Goal: Task Accomplishment & Management: Manage account settings

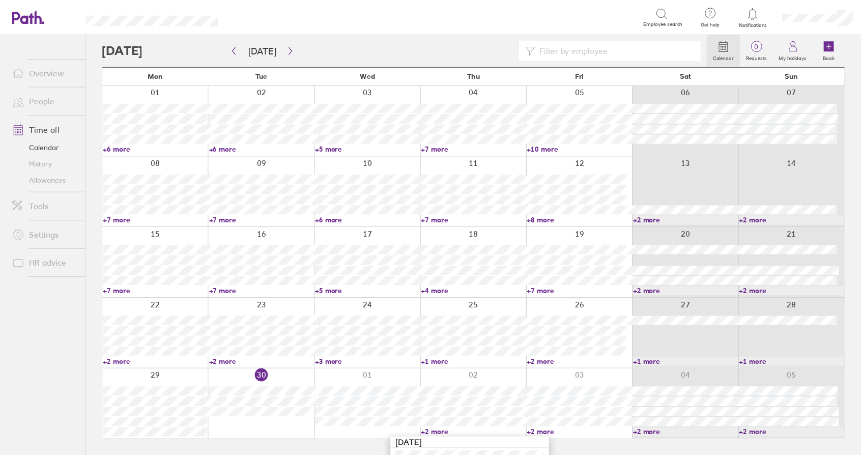
scroll to position [59, 0]
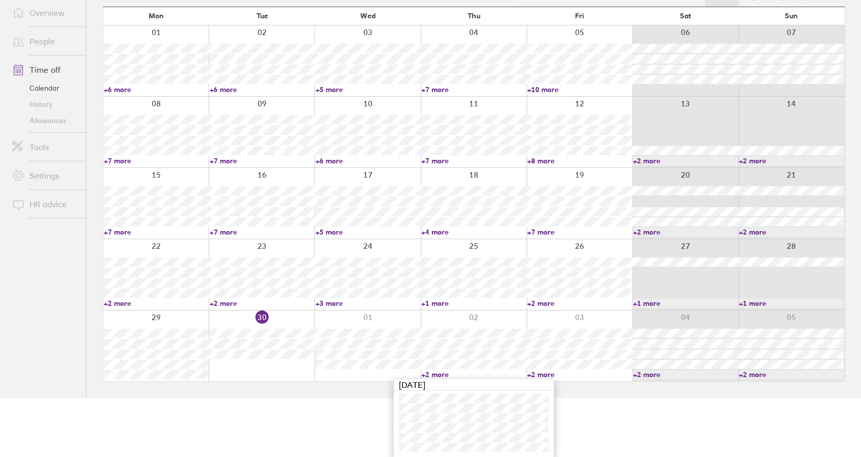
click at [435, 374] on link "+2 more" at bounding box center [473, 374] width 105 height 9
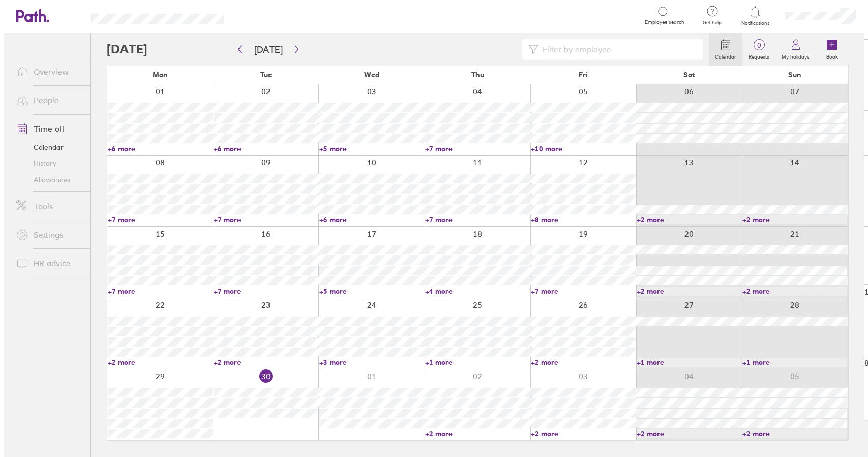
scroll to position [0, 0]
click at [46, 127] on link "Time off" at bounding box center [45, 129] width 82 height 20
click at [168, 372] on div at bounding box center [156, 404] width 106 height 71
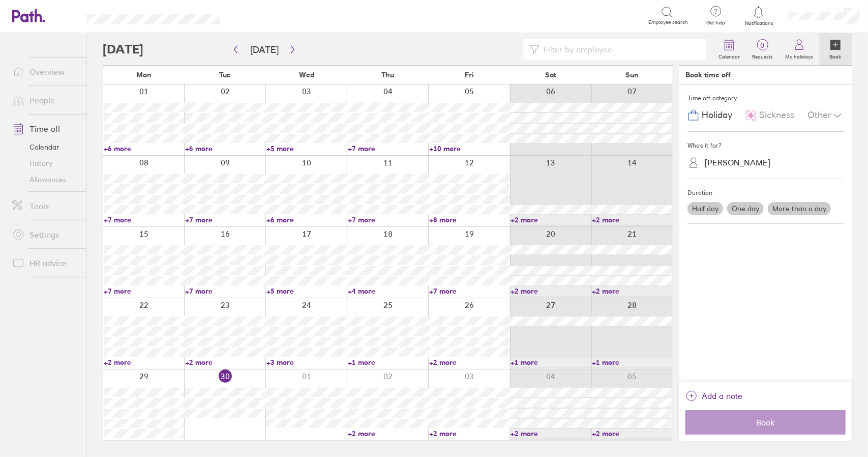
click at [770, 113] on span "Sickness" at bounding box center [776, 115] width 35 height 11
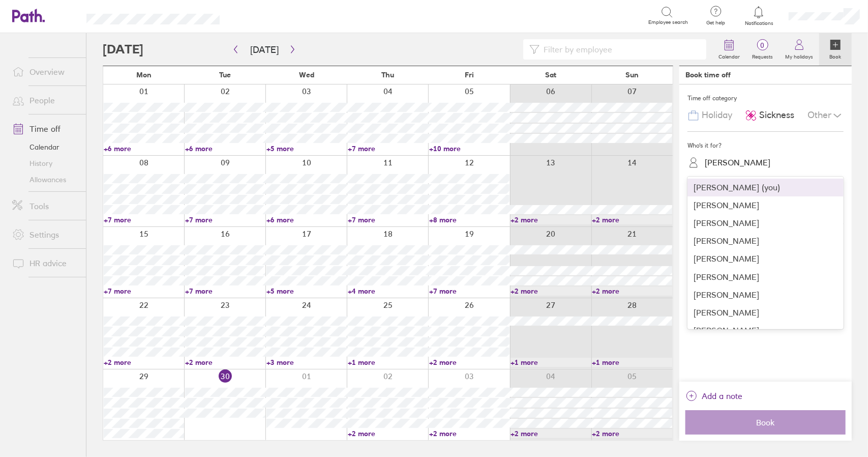
click at [722, 165] on div "Chris Reason" at bounding box center [738, 163] width 66 height 10
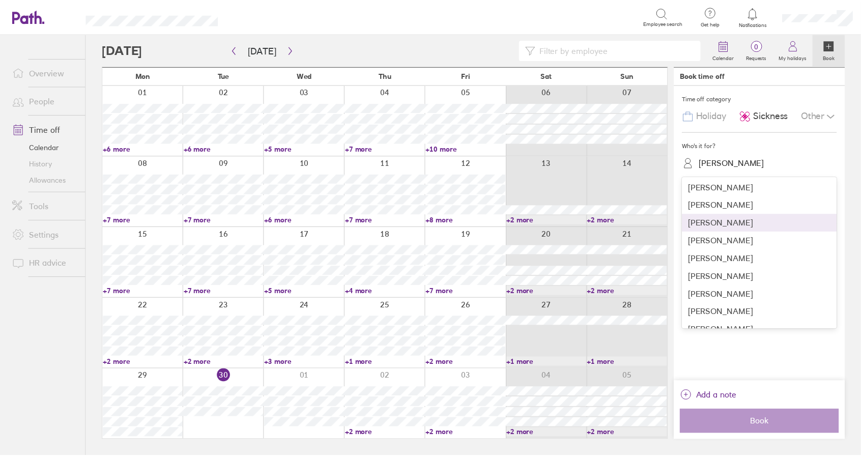
scroll to position [203, 0]
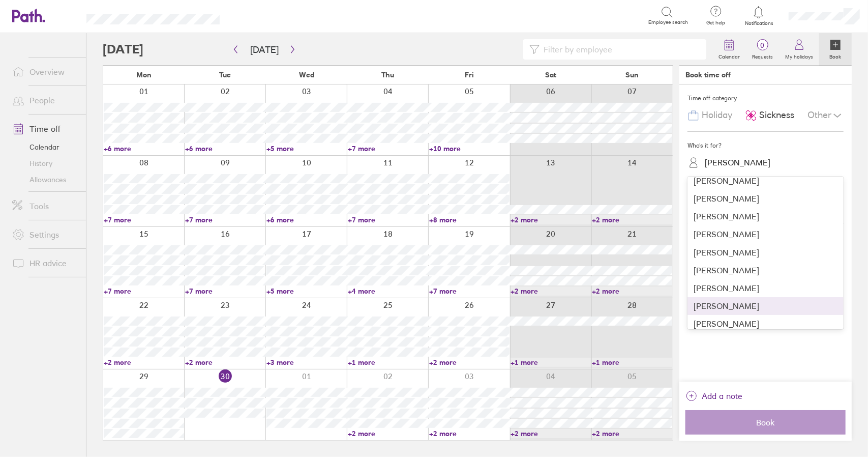
click at [727, 303] on div "Dean Smith" at bounding box center [766, 306] width 156 height 18
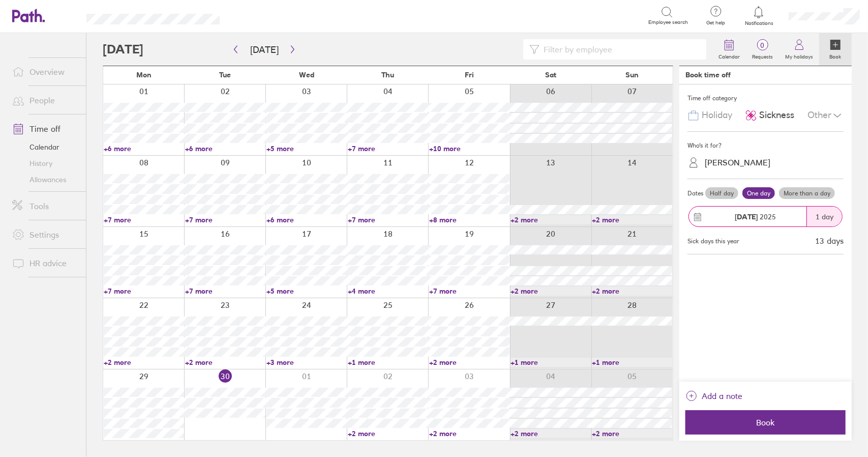
click at [795, 187] on label "More than a day" at bounding box center [807, 193] width 56 height 12
click at [0, 0] on input "More than a day" at bounding box center [0, 0] width 0 height 0
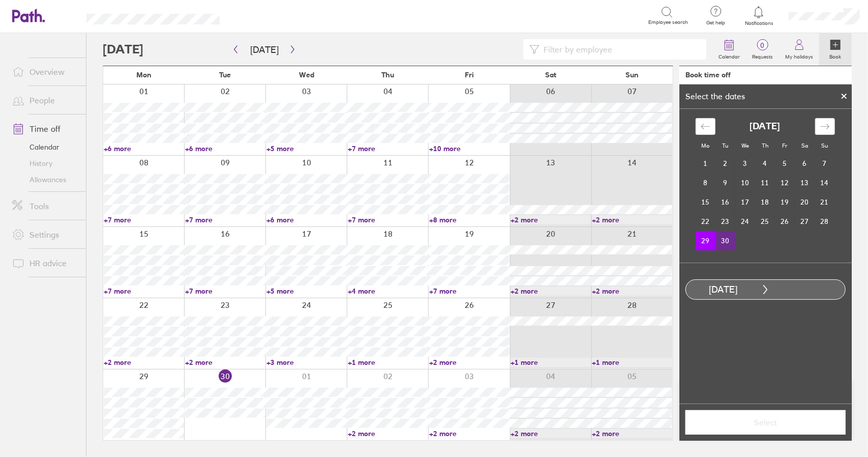
click at [725, 239] on td "30" at bounding box center [726, 240] width 20 height 19
click at [754, 425] on span "Select" at bounding box center [766, 422] width 146 height 9
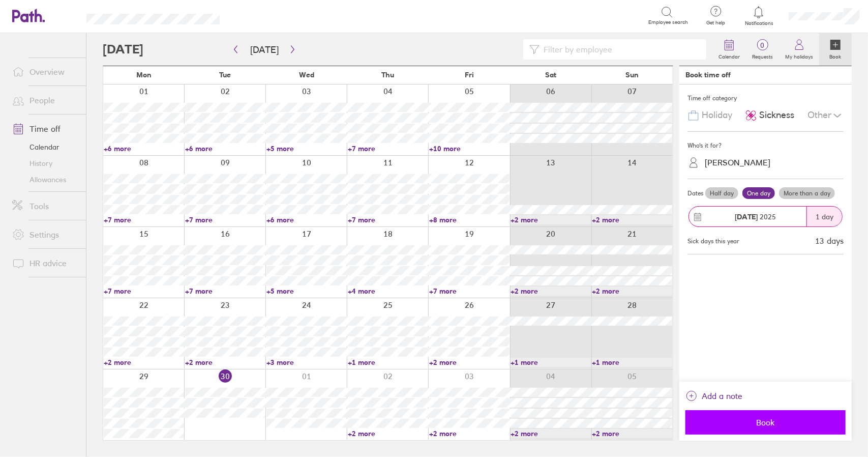
click at [767, 422] on span "Book" at bounding box center [766, 422] width 146 height 9
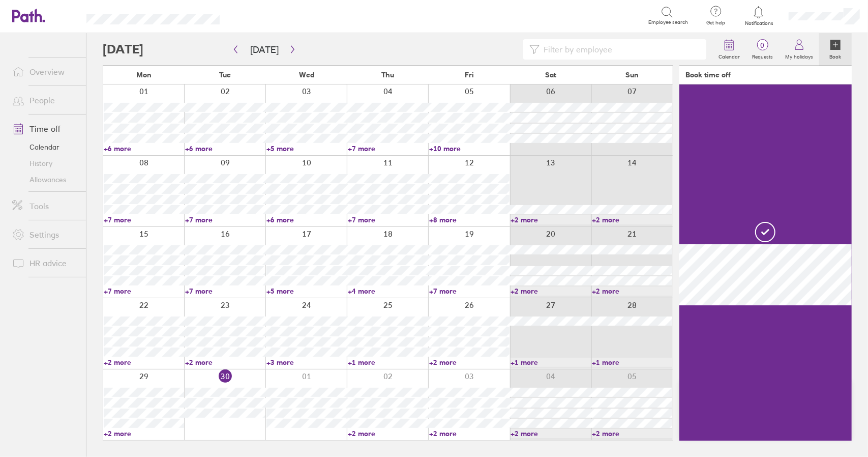
click at [121, 433] on link "+2 more" at bounding box center [144, 433] width 80 height 9
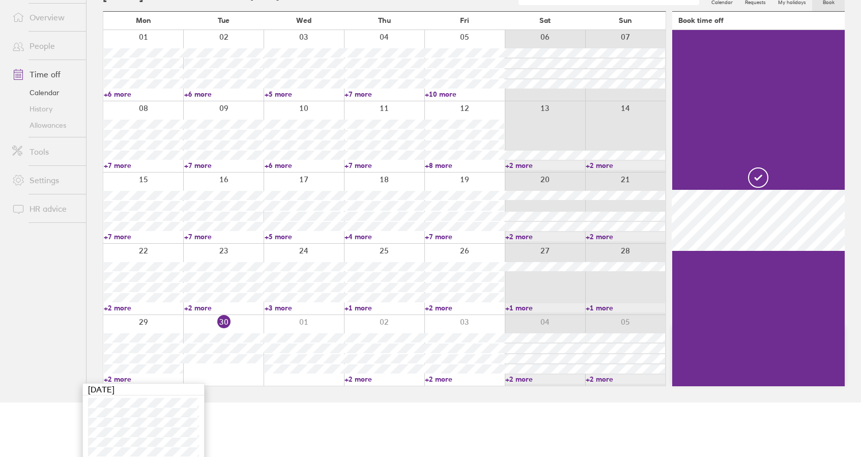
scroll to position [59, 0]
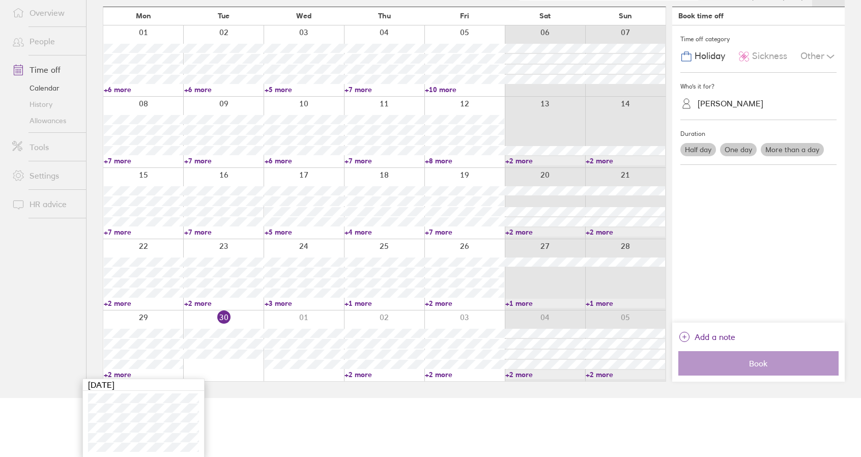
click at [120, 373] on link "+2 more" at bounding box center [143, 374] width 79 height 9
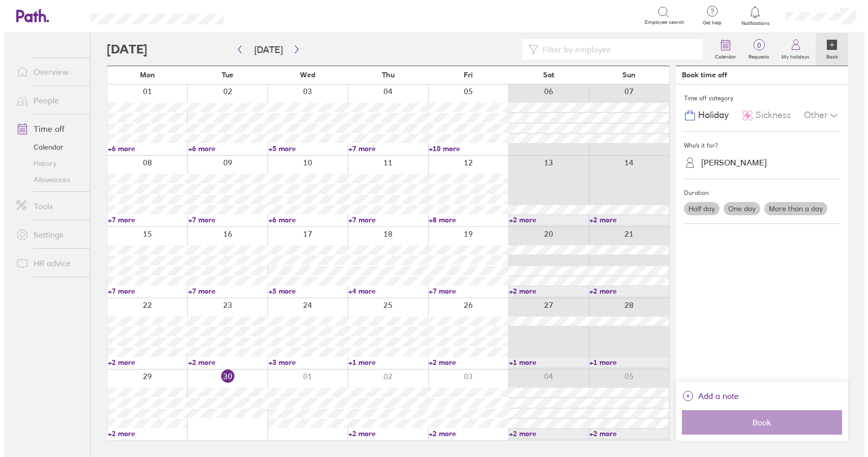
scroll to position [0, 0]
click at [211, 435] on div at bounding box center [224, 404] width 81 height 71
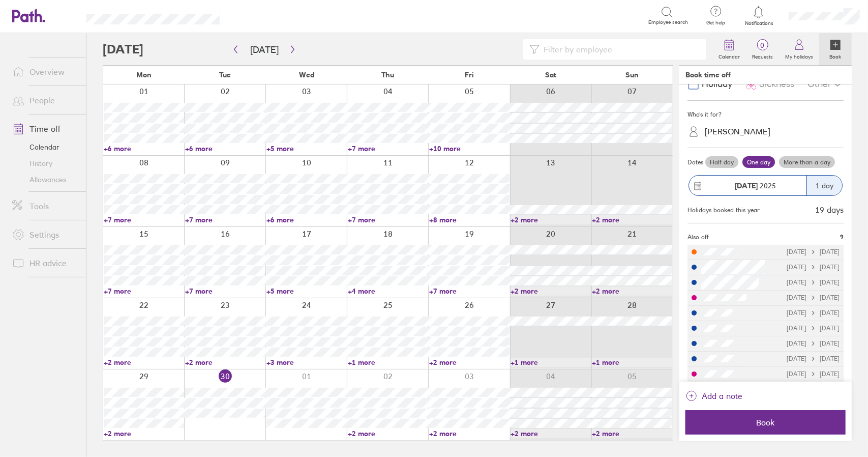
scroll to position [36, 0]
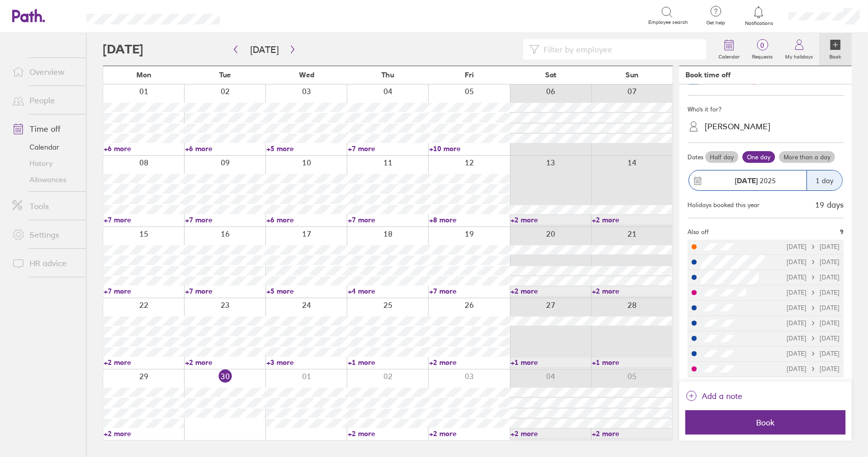
click at [213, 427] on div at bounding box center [224, 404] width 81 height 71
click at [840, 47] on icon at bounding box center [836, 45] width 10 height 10
click at [218, 426] on div at bounding box center [224, 404] width 81 height 71
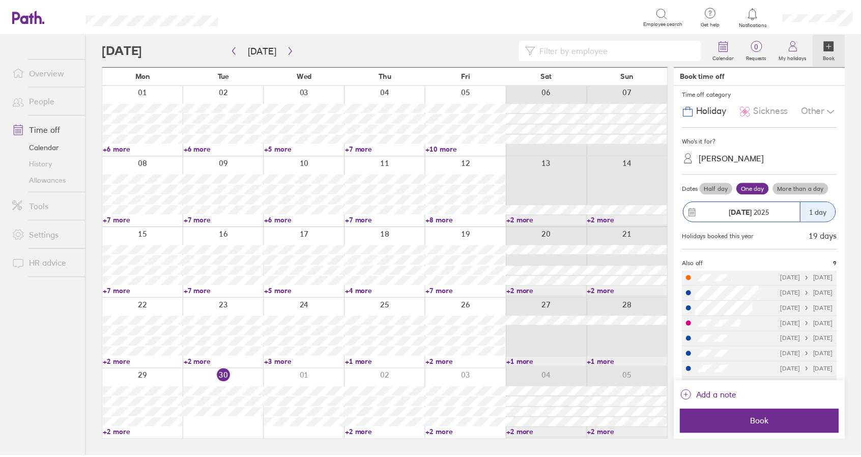
scroll to position [0, 0]
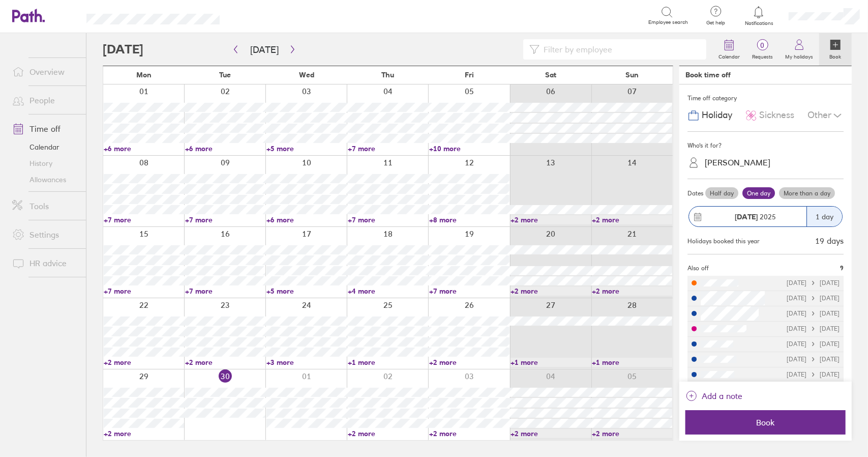
click at [764, 114] on span "Sickness" at bounding box center [776, 115] width 35 height 11
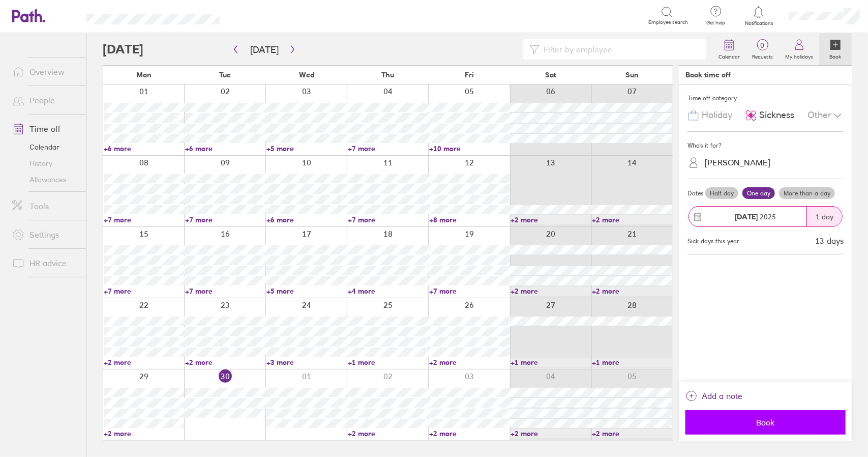
click at [760, 424] on span "Book" at bounding box center [766, 422] width 146 height 9
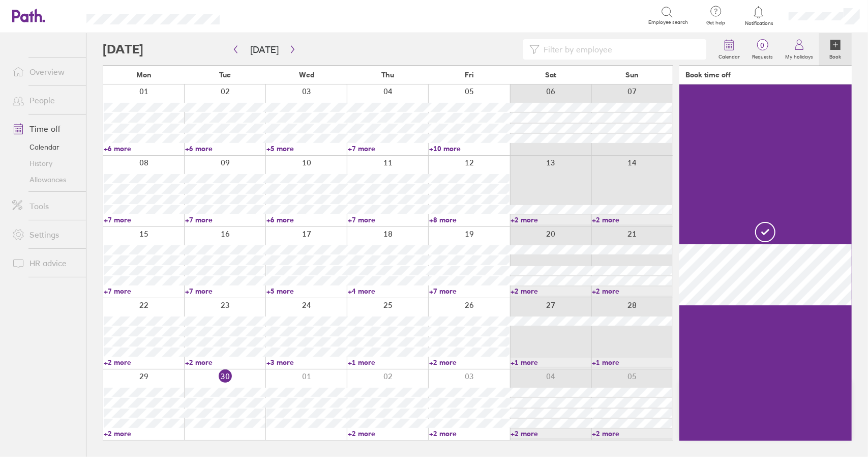
click at [122, 435] on link "+2 more" at bounding box center [144, 433] width 80 height 9
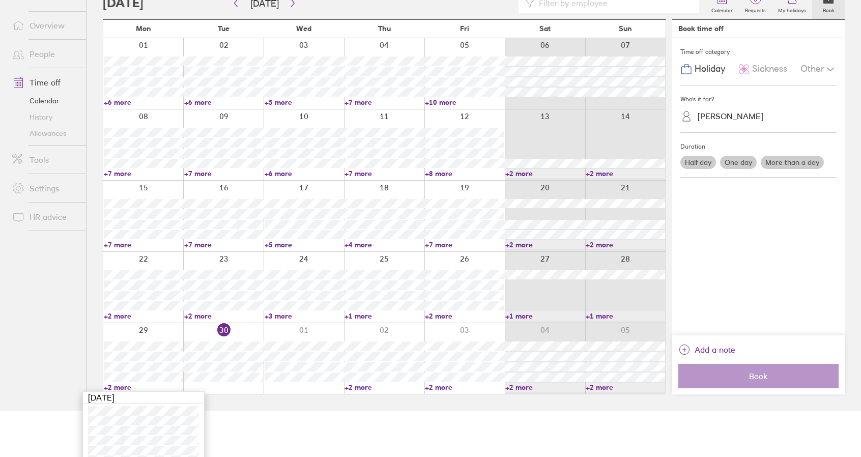
scroll to position [59, 0]
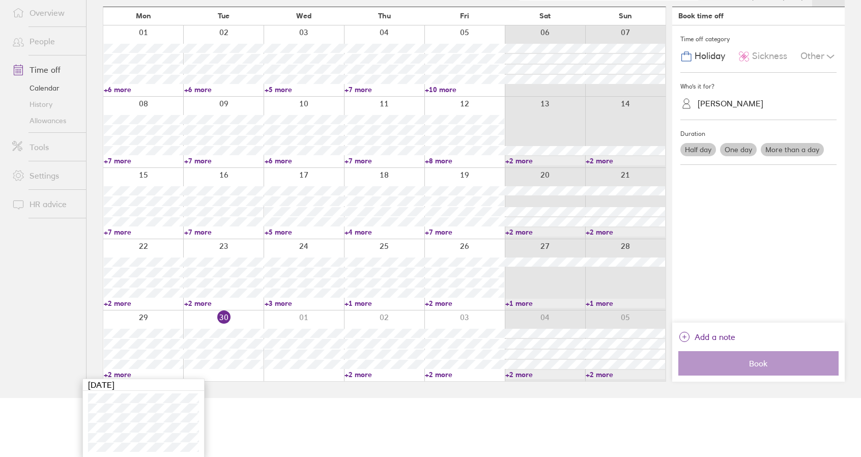
click at [121, 374] on link "+2 more" at bounding box center [143, 374] width 79 height 9
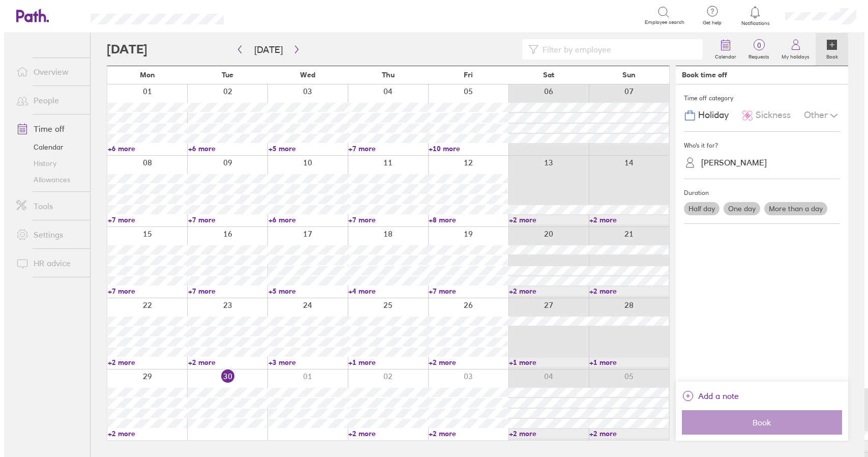
scroll to position [0, 0]
click at [449, 361] on link "+2 more" at bounding box center [469, 362] width 80 height 9
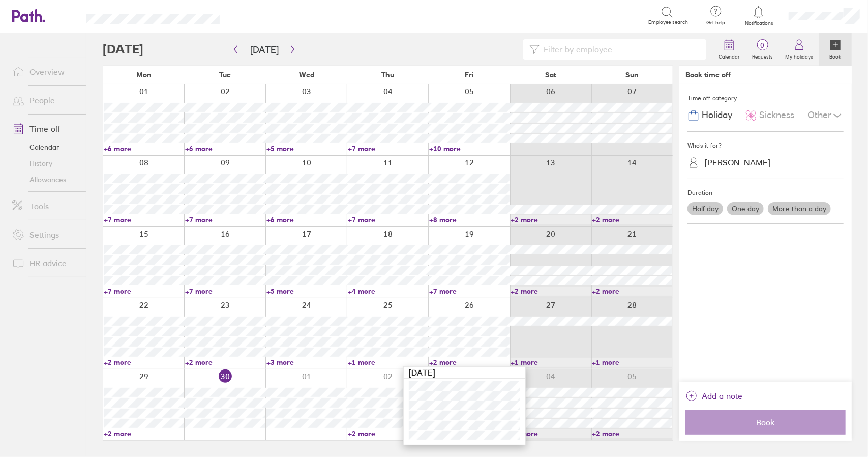
click at [446, 361] on link "+2 more" at bounding box center [469, 362] width 80 height 9
click at [292, 50] on icon "button" at bounding box center [293, 49] width 8 height 8
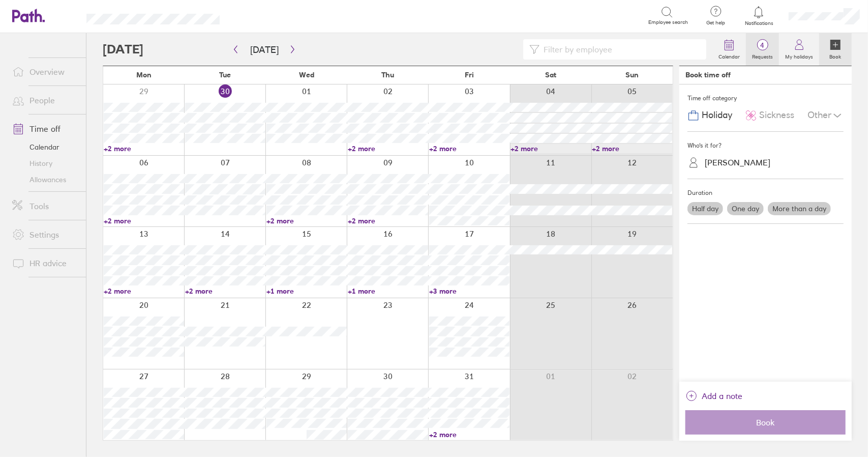
click at [769, 52] on label "Requests" at bounding box center [762, 55] width 33 height 9
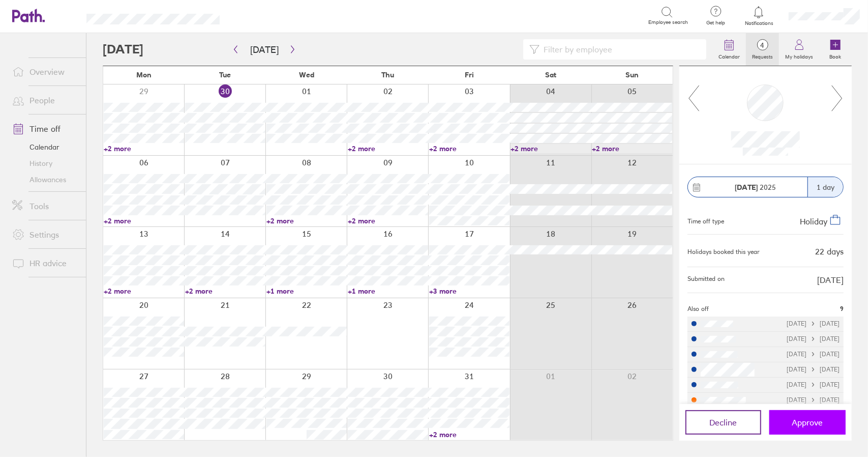
click at [825, 424] on button "Approve" at bounding box center [808, 422] width 76 height 24
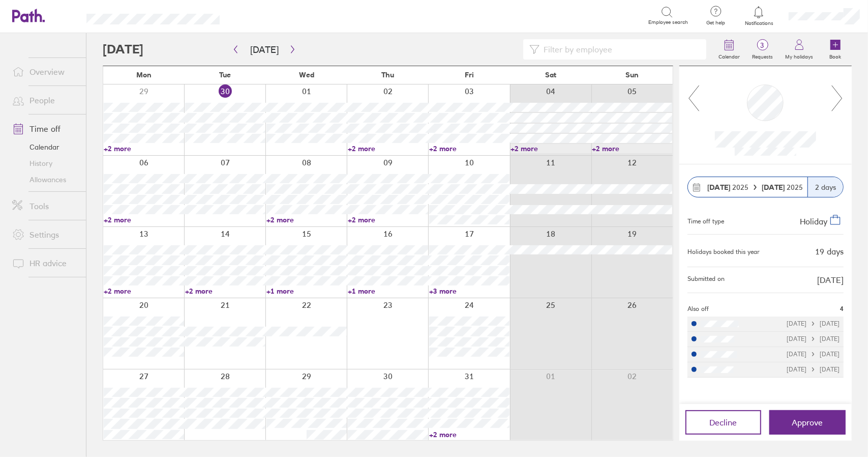
click at [125, 217] on link "+2 more" at bounding box center [144, 219] width 80 height 9
click at [123, 218] on link "+2 more" at bounding box center [144, 219] width 80 height 9
click at [54, 127] on link "Time off" at bounding box center [45, 129] width 82 height 20
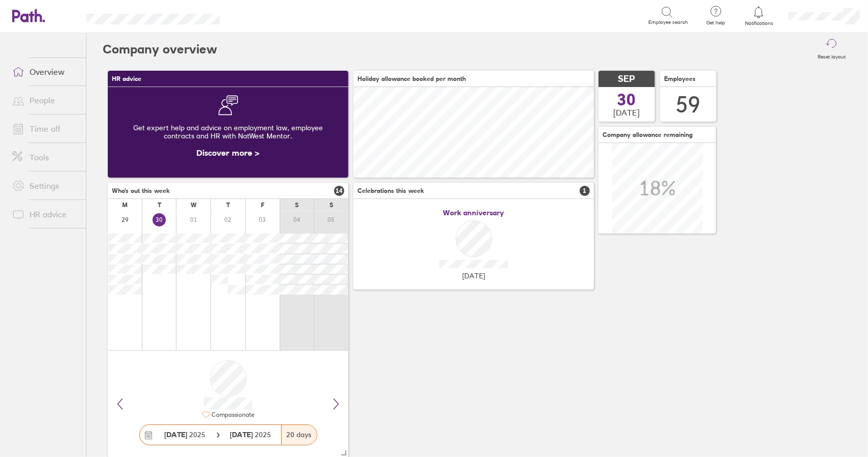
scroll to position [91, 240]
click at [52, 128] on link "Time off" at bounding box center [45, 129] width 82 height 20
